Goal: Task Accomplishment & Management: Use online tool/utility

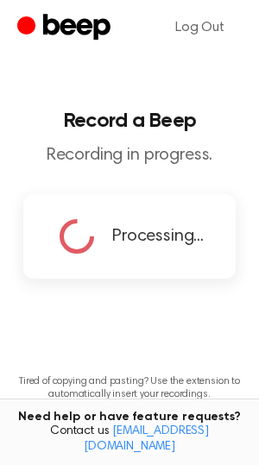
click at [91, 230] on icon at bounding box center [76, 236] width 59 height 59
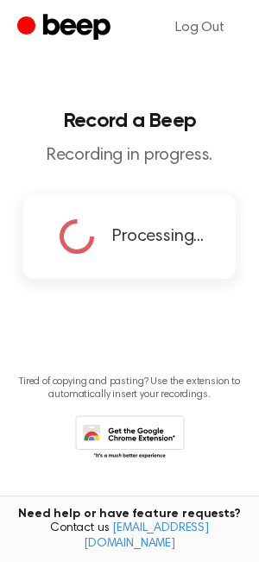
click at [82, 241] on icon at bounding box center [76, 236] width 57 height 57
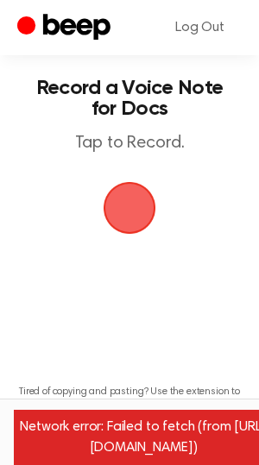
scroll to position [37, 0]
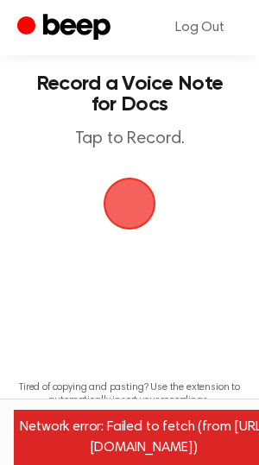
click at [195, 446] on div "Network error: Failed to fetch (from [URL][DOMAIN_NAME])" at bounding box center [143, 437] width 259 height 55
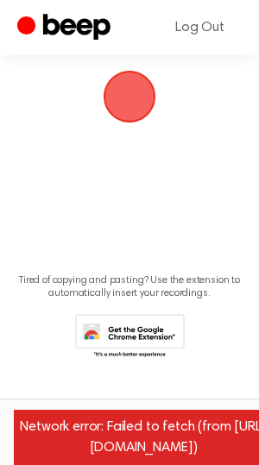
scroll to position [0, 0]
